Goal: Information Seeking & Learning: Learn about a topic

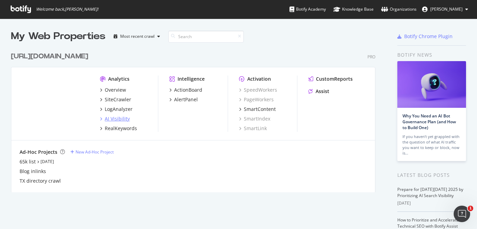
click at [113, 119] on div "AI Visibility" at bounding box center [117, 118] width 25 height 7
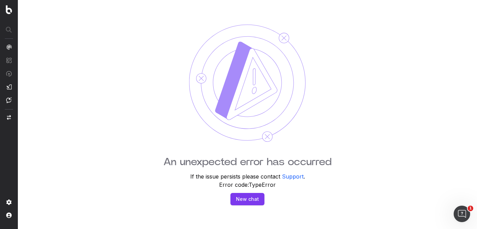
click at [4, 11] on nav at bounding box center [9, 114] width 18 height 229
click at [10, 10] on img at bounding box center [9, 9] width 6 height 9
